Goal: Task Accomplishment & Management: Manage account settings

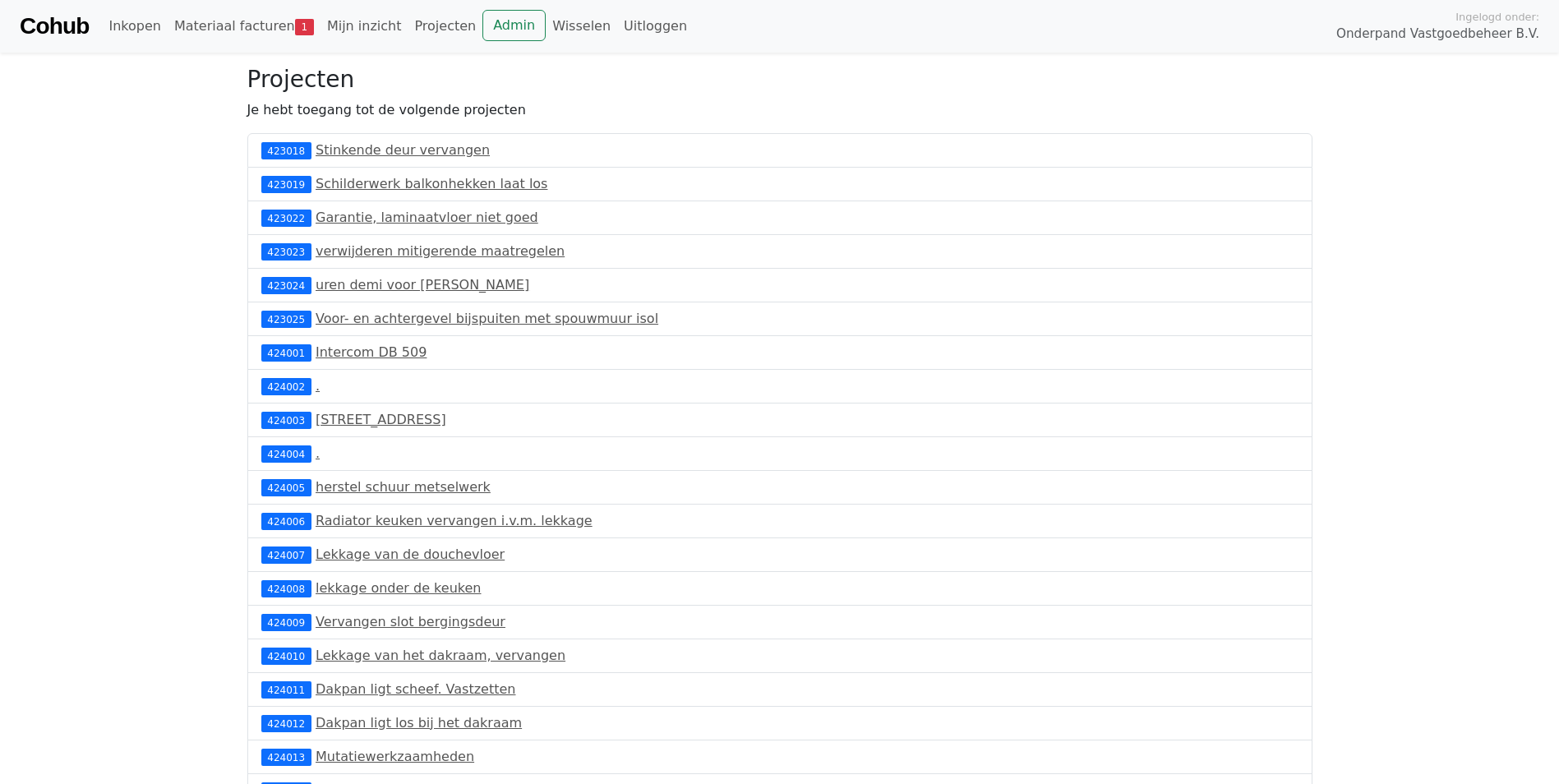
click at [66, 31] on link "Cohub" at bounding box center [54, 26] width 69 height 39
click at [483, 30] on link "Admin" at bounding box center [514, 26] width 63 height 31
click at [552, 21] on link "Wisselen" at bounding box center [582, 27] width 71 height 33
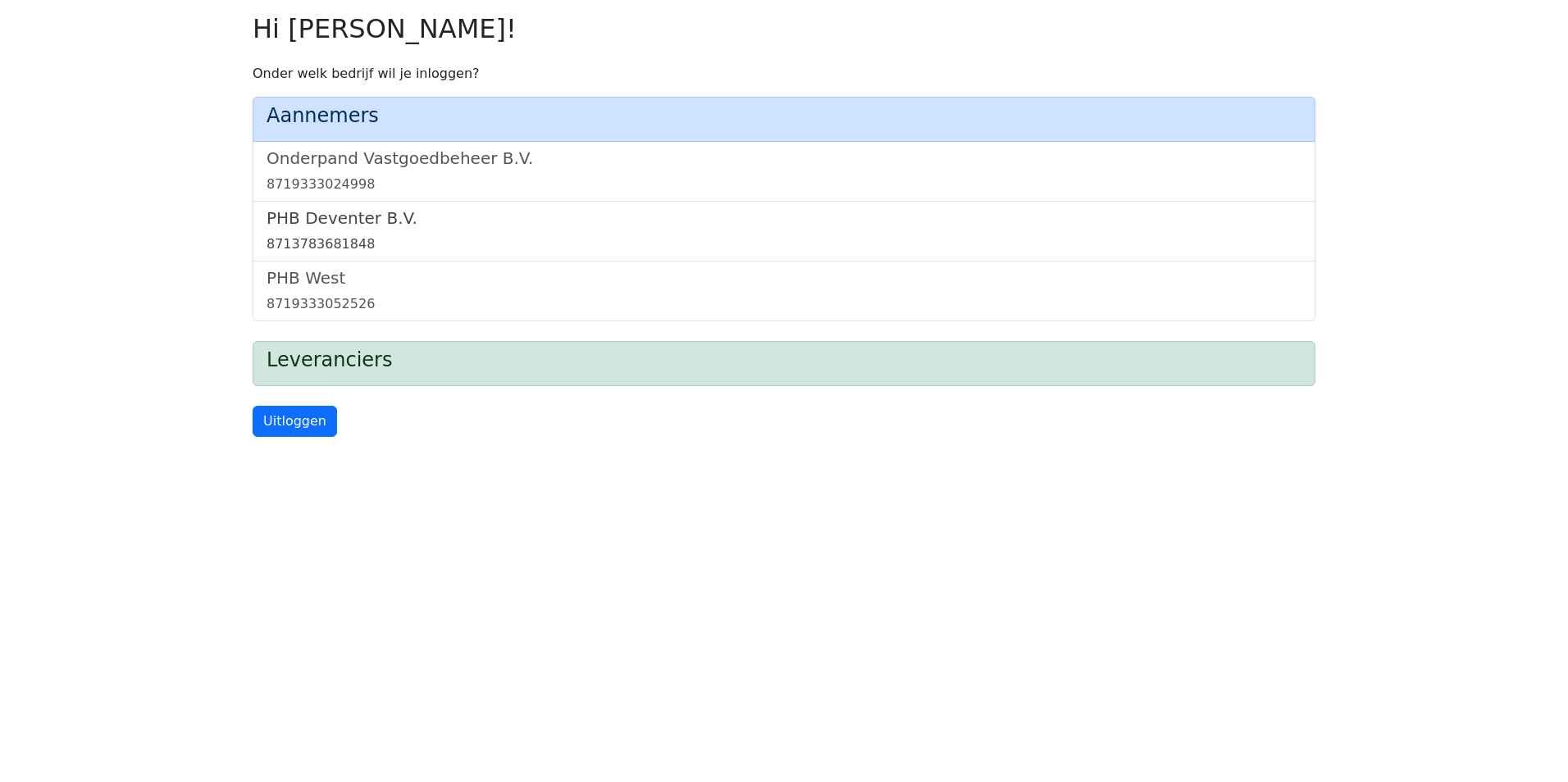
click at [429, 246] on div "8713783681848" at bounding box center [784, 245] width 1034 height 20
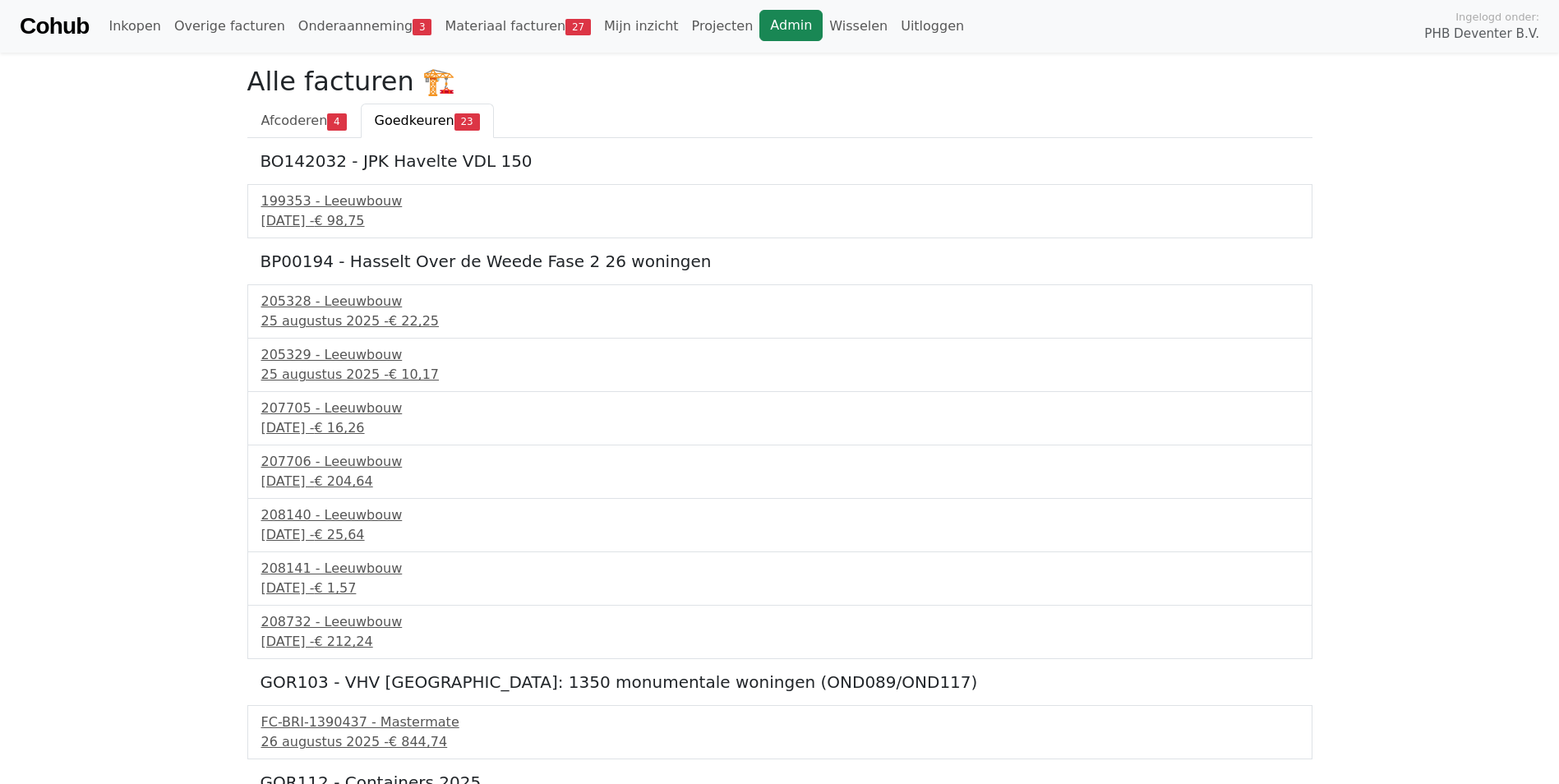
click at [759, 24] on link "Admin" at bounding box center [790, 26] width 63 height 31
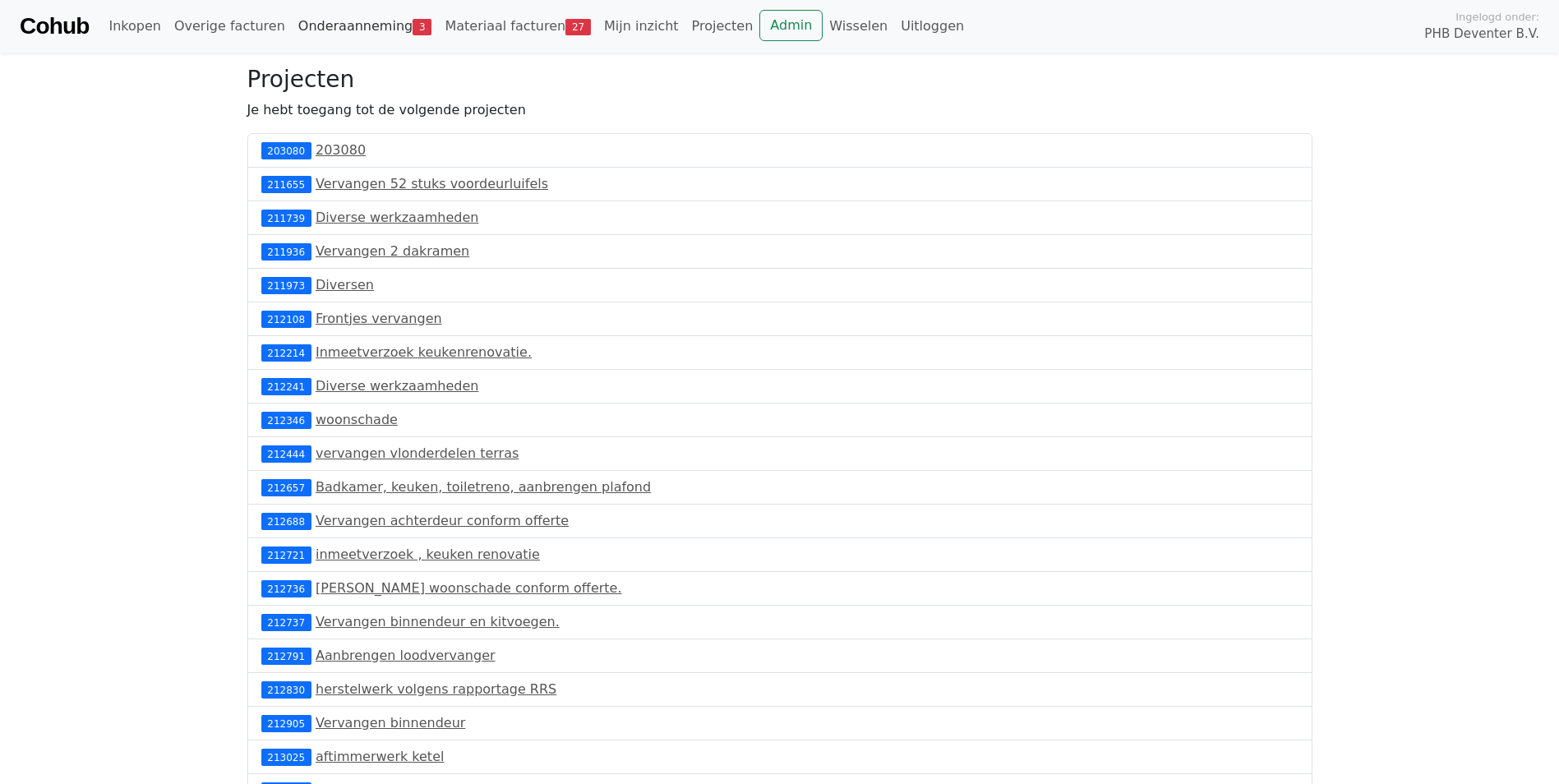
click at [308, 13] on link "Onderaanneming 3" at bounding box center [365, 27] width 147 height 33
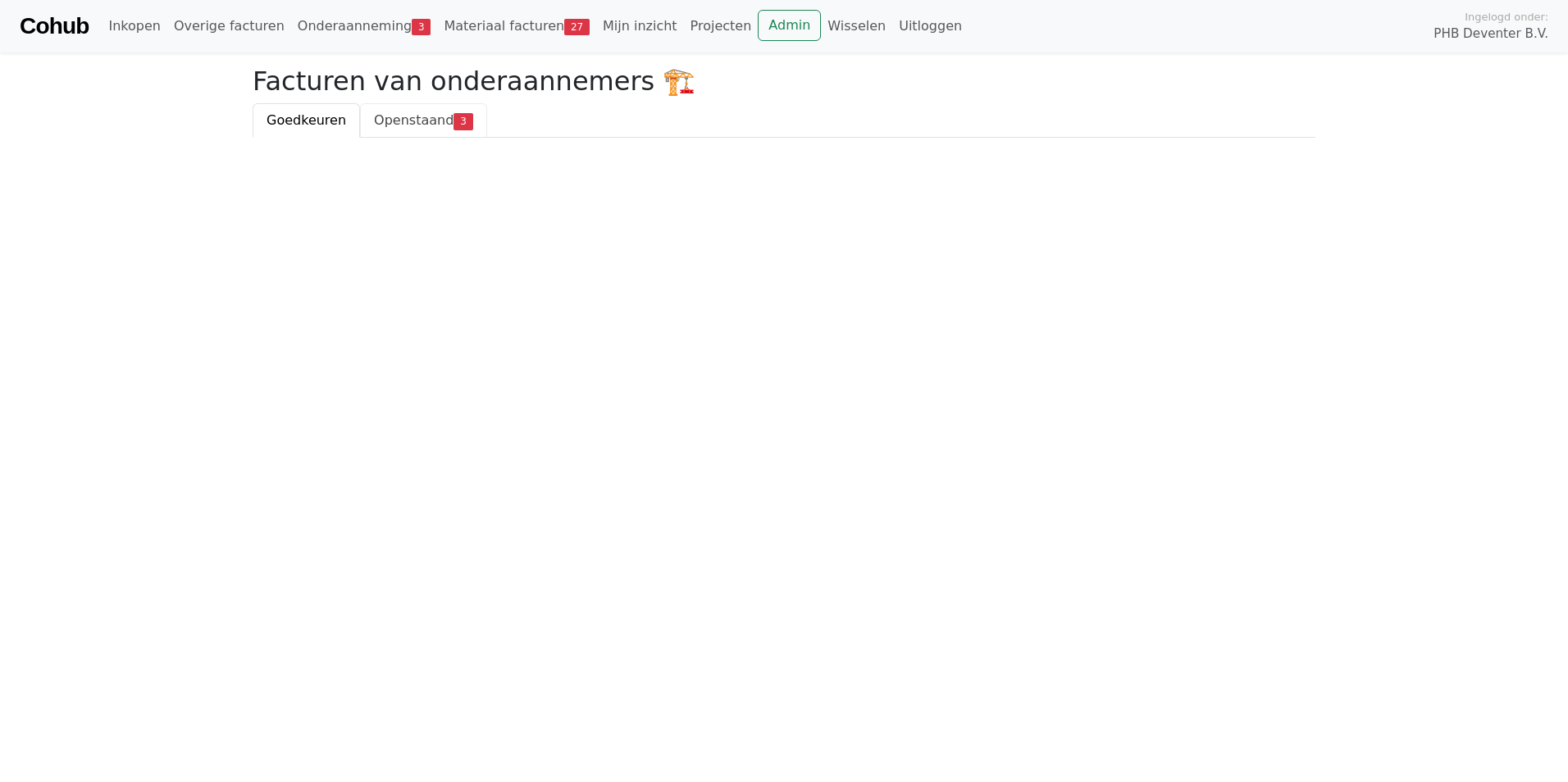
click at [410, 124] on span "Openstaand" at bounding box center [413, 120] width 79 height 16
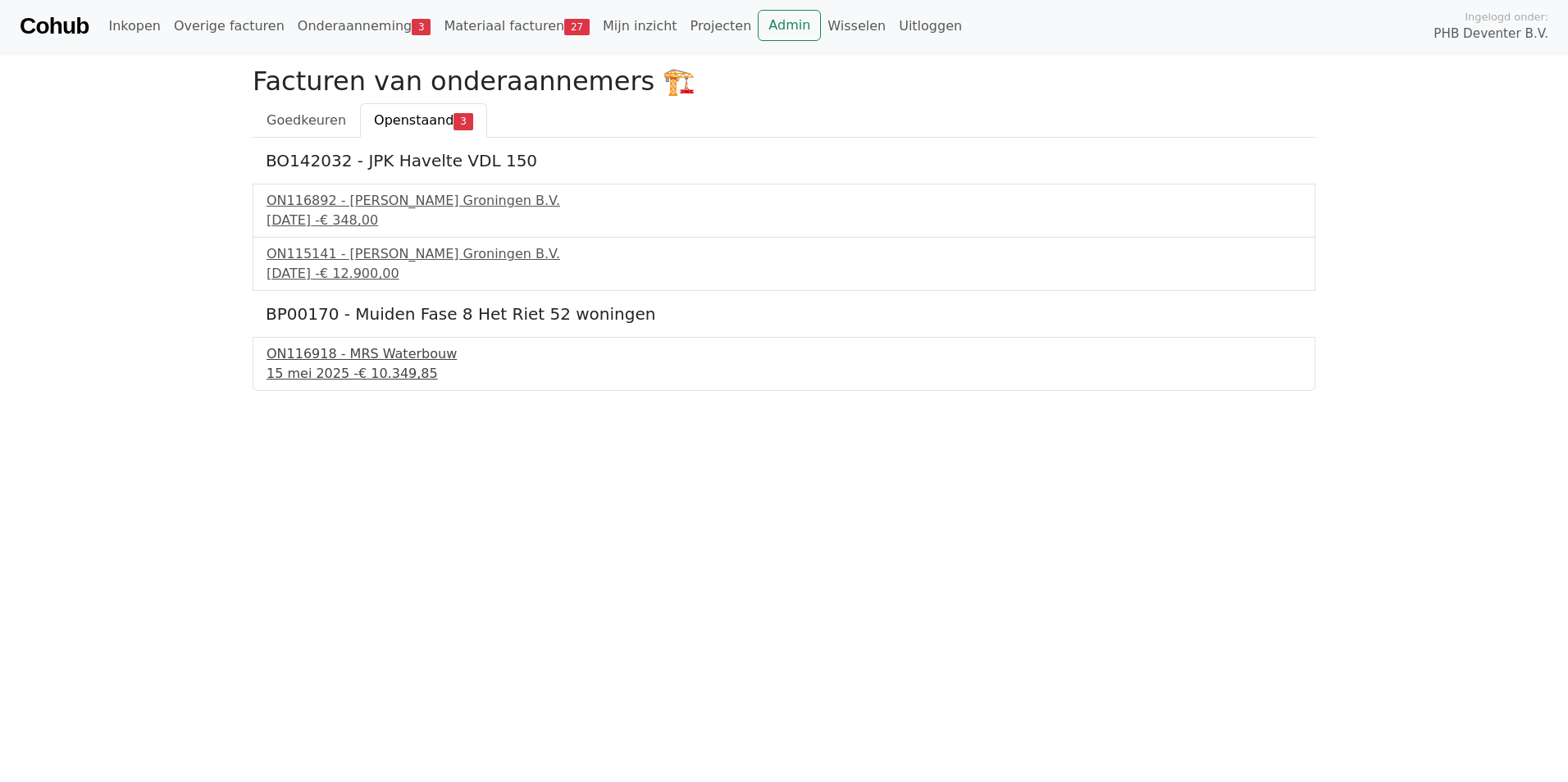
click at [363, 376] on span "€ 10.349,85" at bounding box center [397, 373] width 79 height 16
click at [821, 34] on link "Wisselen" at bounding box center [856, 26] width 71 height 33
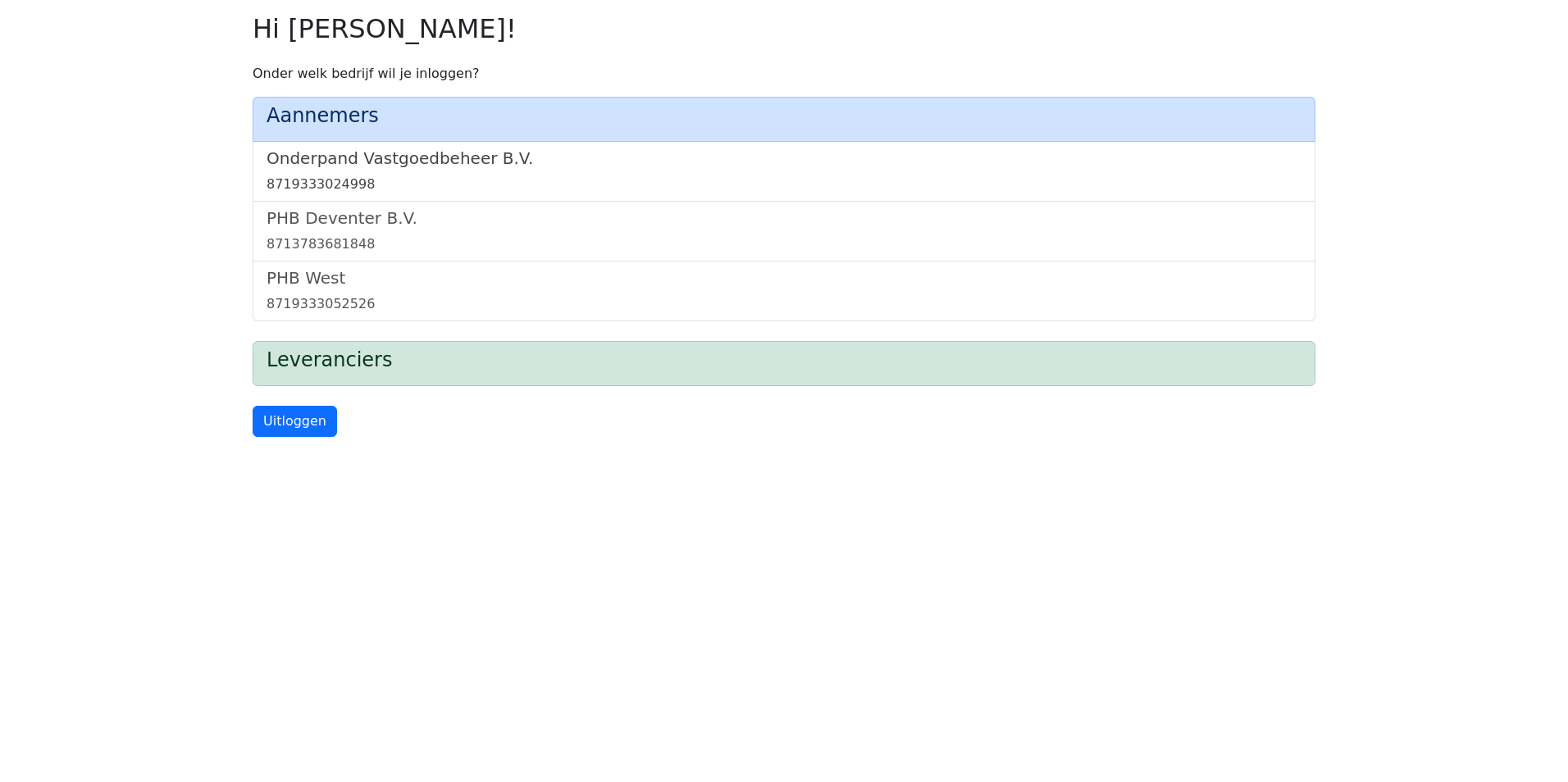
click at [721, 193] on div "8719333024998" at bounding box center [784, 185] width 1034 height 20
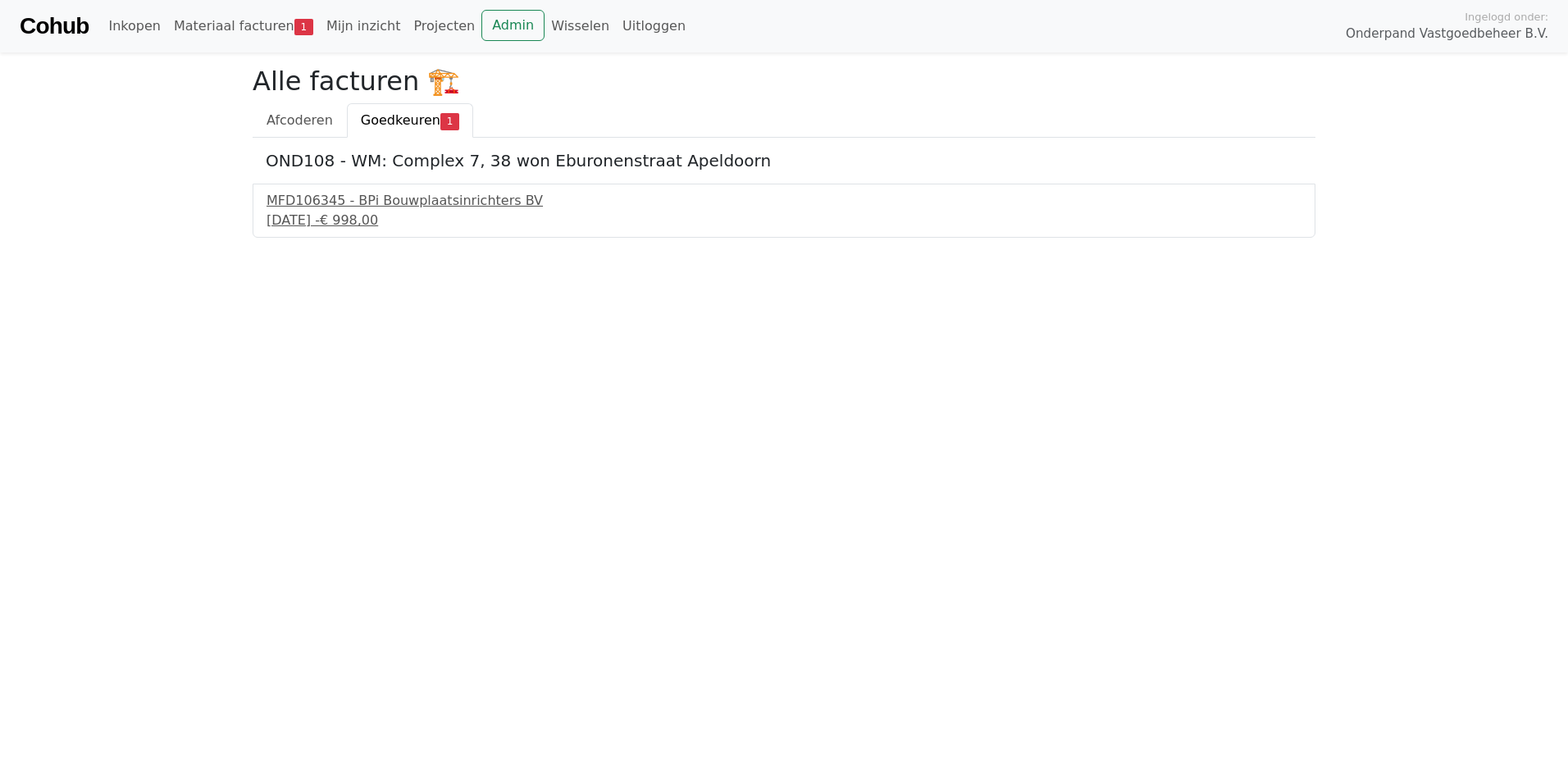
click at [379, 123] on span "Goedkeuren" at bounding box center [400, 120] width 79 height 16
